Goal: Transaction & Acquisition: Purchase product/service

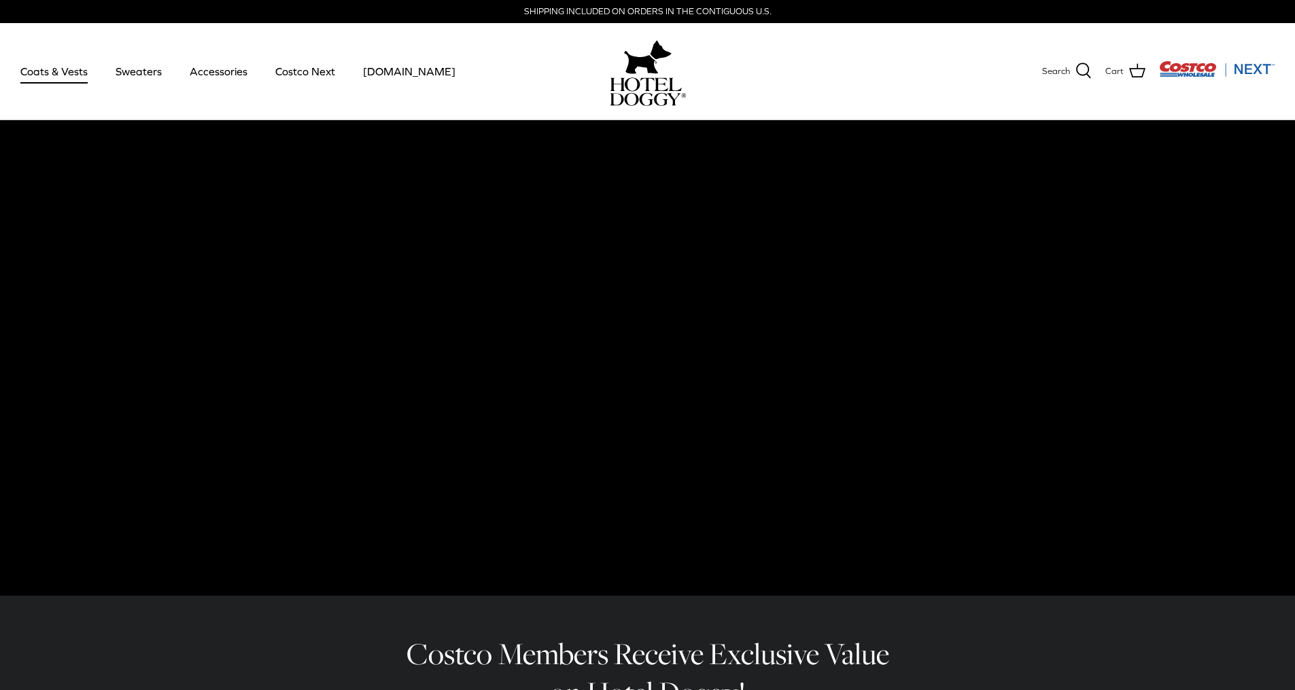
click at [69, 71] on link "Coats & Vests" at bounding box center [54, 71] width 92 height 46
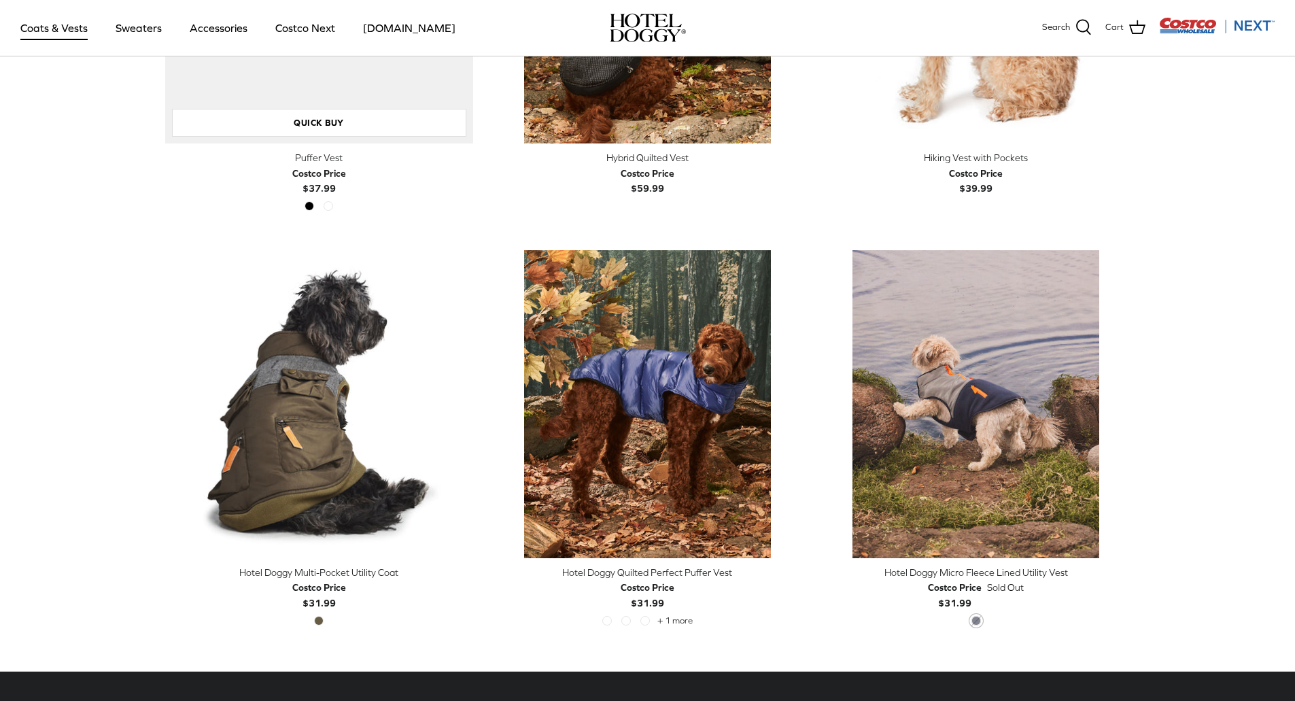
scroll to position [2502, 0]
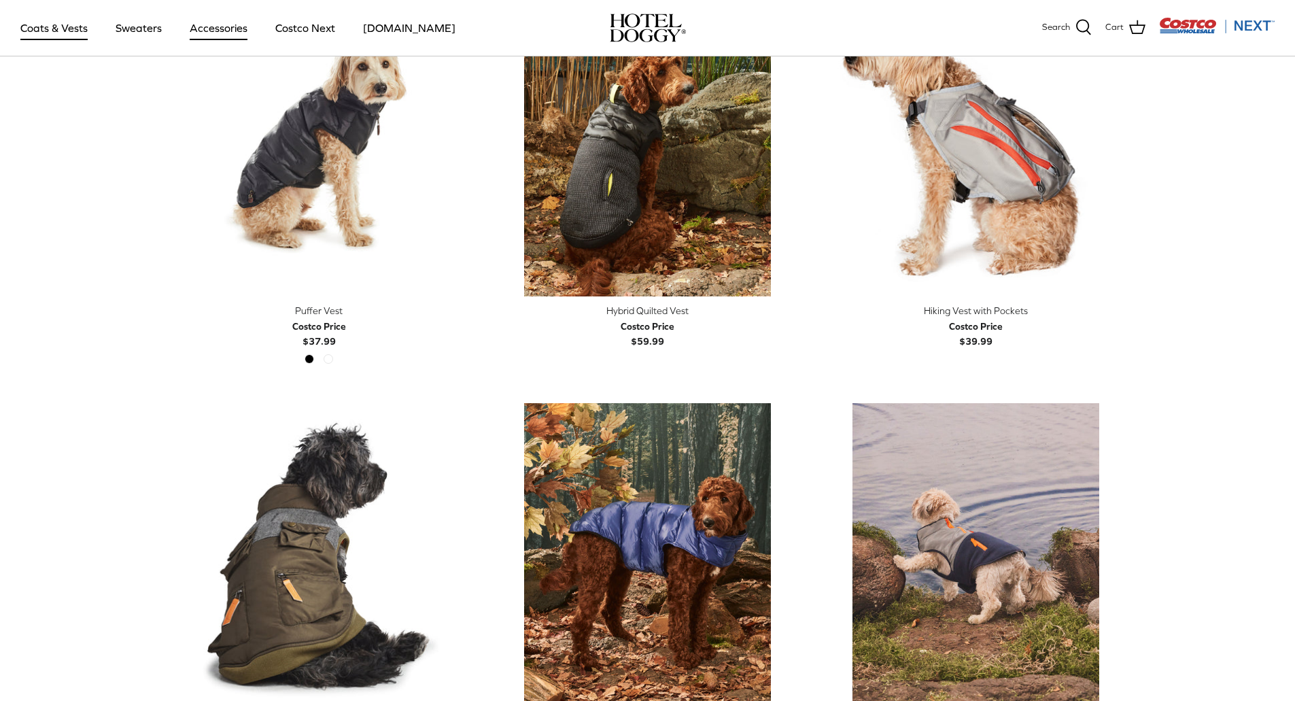
click at [208, 27] on link "Accessories" at bounding box center [218, 28] width 82 height 46
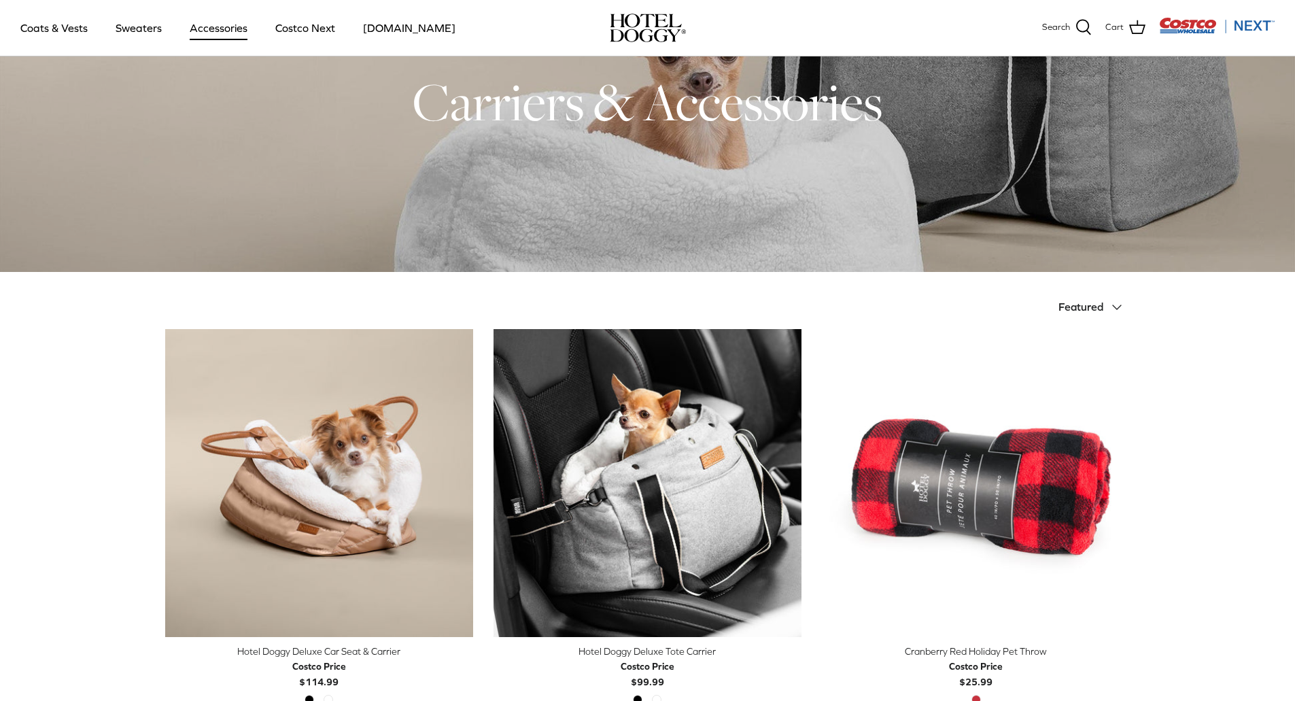
scroll to position [340, 0]
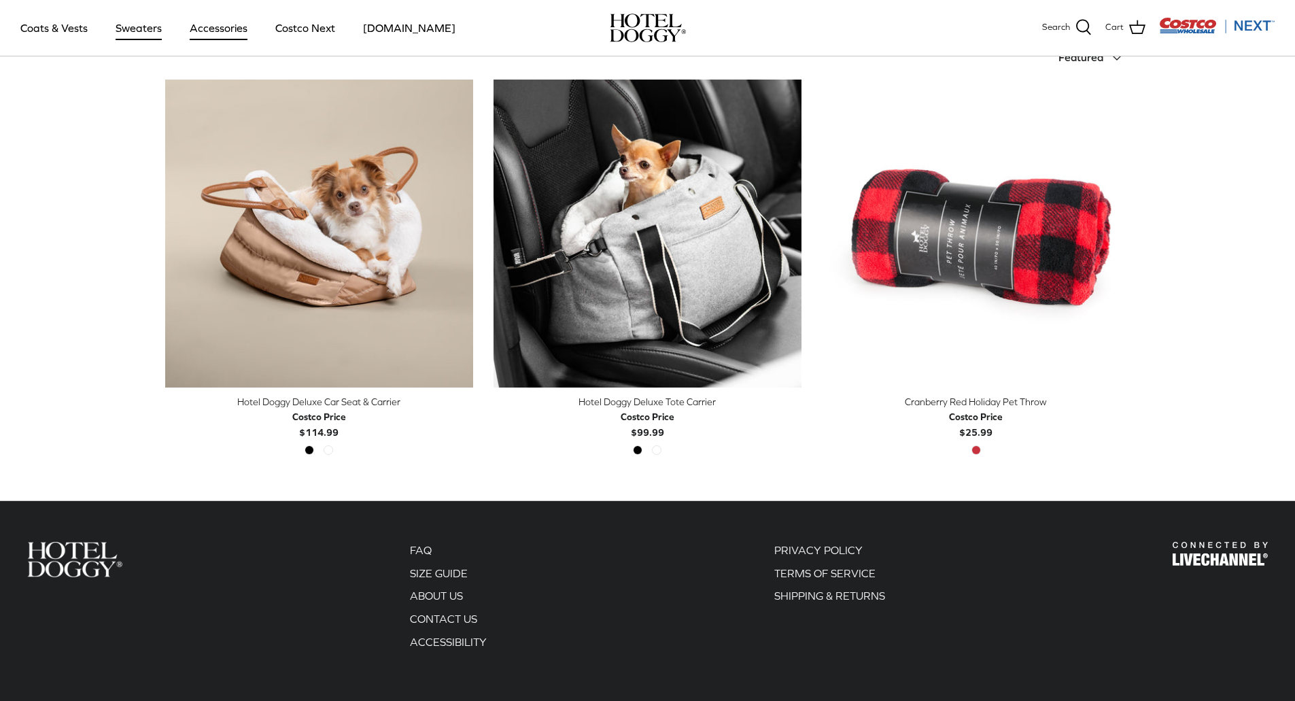
click at [144, 32] on link "Sweaters" at bounding box center [138, 28] width 71 height 46
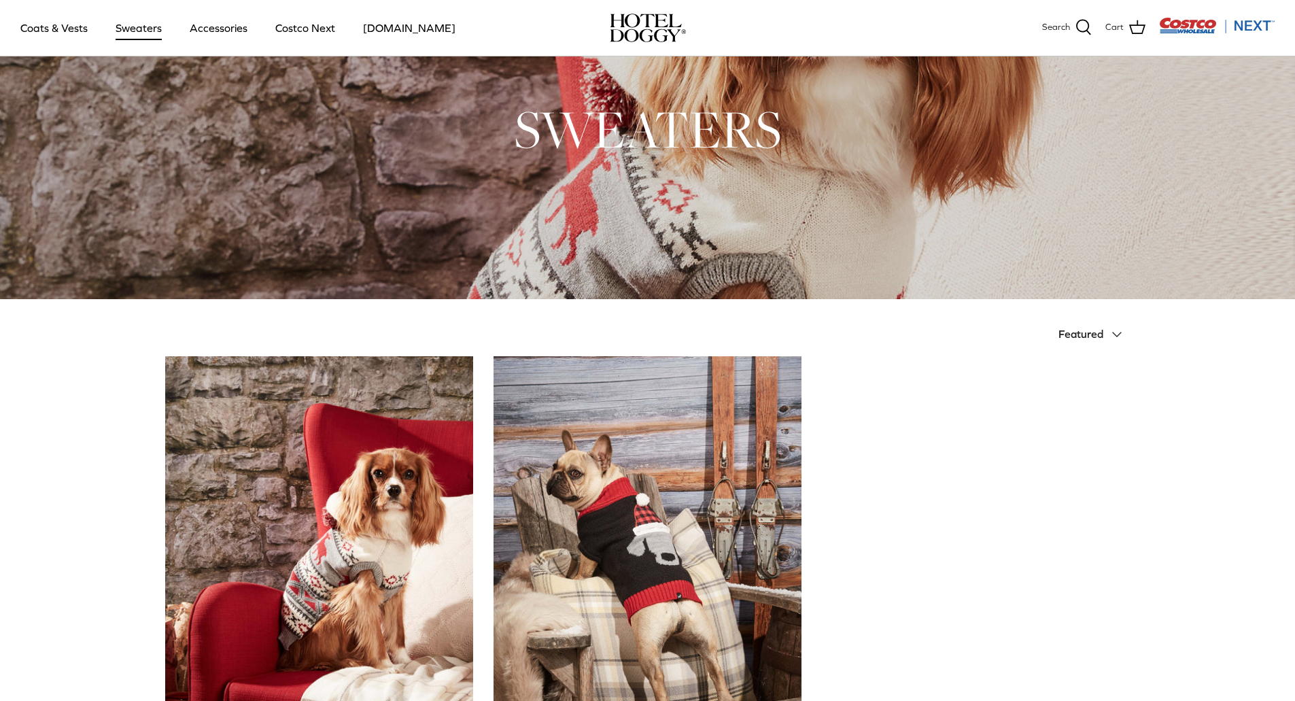
scroll to position [340, 0]
